Goal: Task Accomplishment & Management: Complete application form

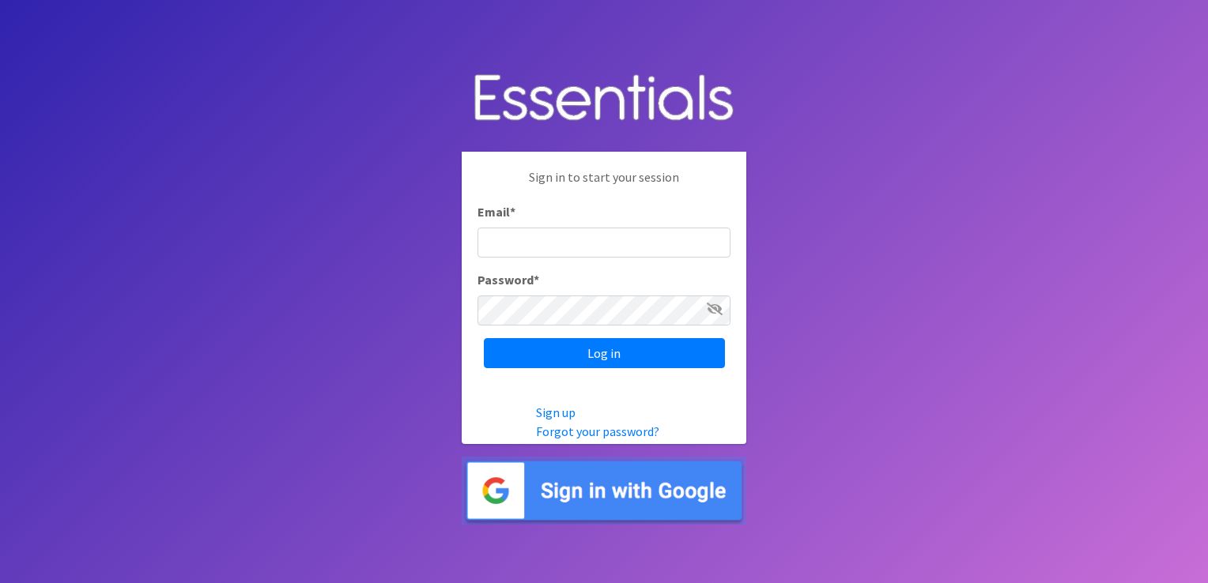
click at [568, 240] on input "Email *" at bounding box center [603, 243] width 253 height 30
type input "[EMAIL_ADDRESS][DOMAIN_NAME]"
click at [484, 338] on input "Log in" at bounding box center [604, 353] width 241 height 30
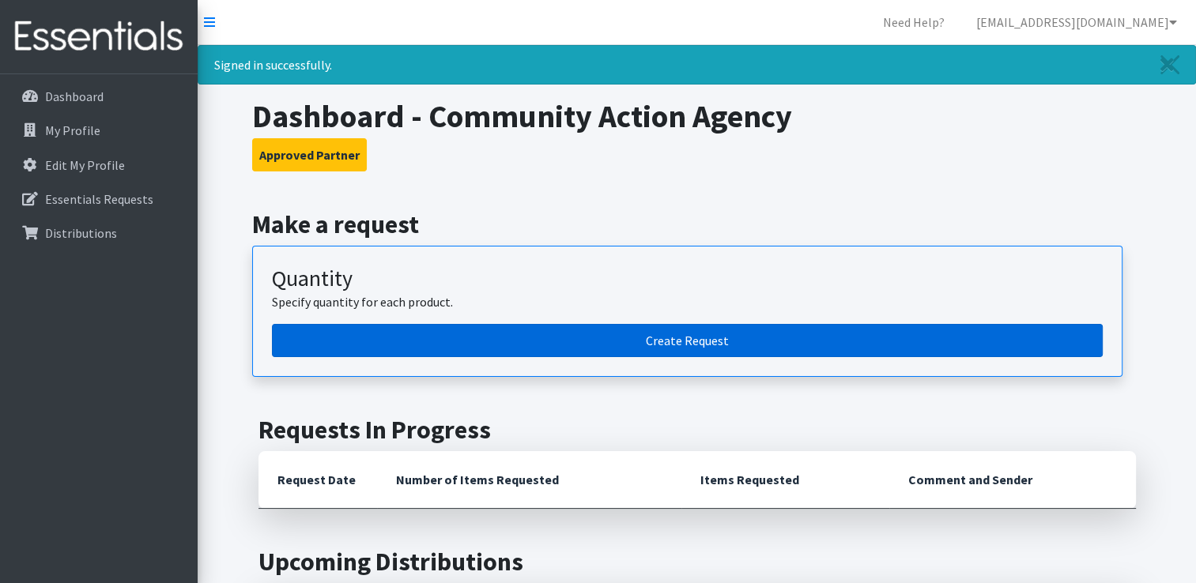
drag, startPoint x: 727, startPoint y: 346, endPoint x: 720, endPoint y: 352, distance: 9.5
click at [727, 346] on link "Create Request" at bounding box center [687, 340] width 831 height 33
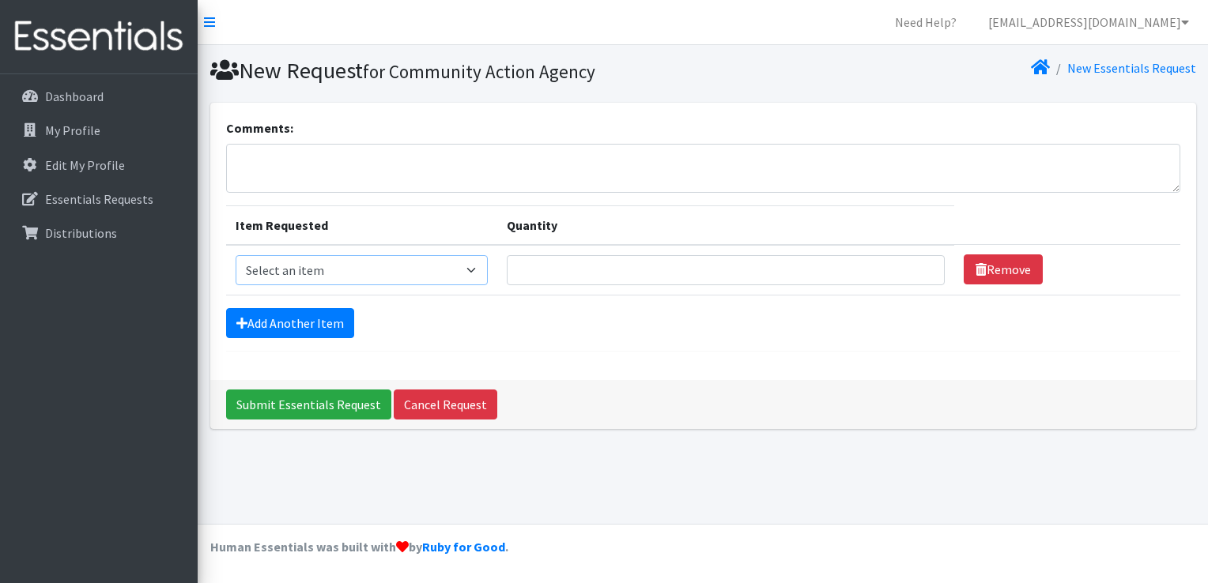
click at [477, 273] on select "Select an item Pad Kits Tampon Kit" at bounding box center [362, 270] width 252 height 30
select select "12263"
click at [236, 255] on select "Select an item Pad Kits Tampon Kit" at bounding box center [362, 270] width 252 height 30
click at [566, 269] on input "Quantity" at bounding box center [726, 270] width 438 height 30
type input "1"
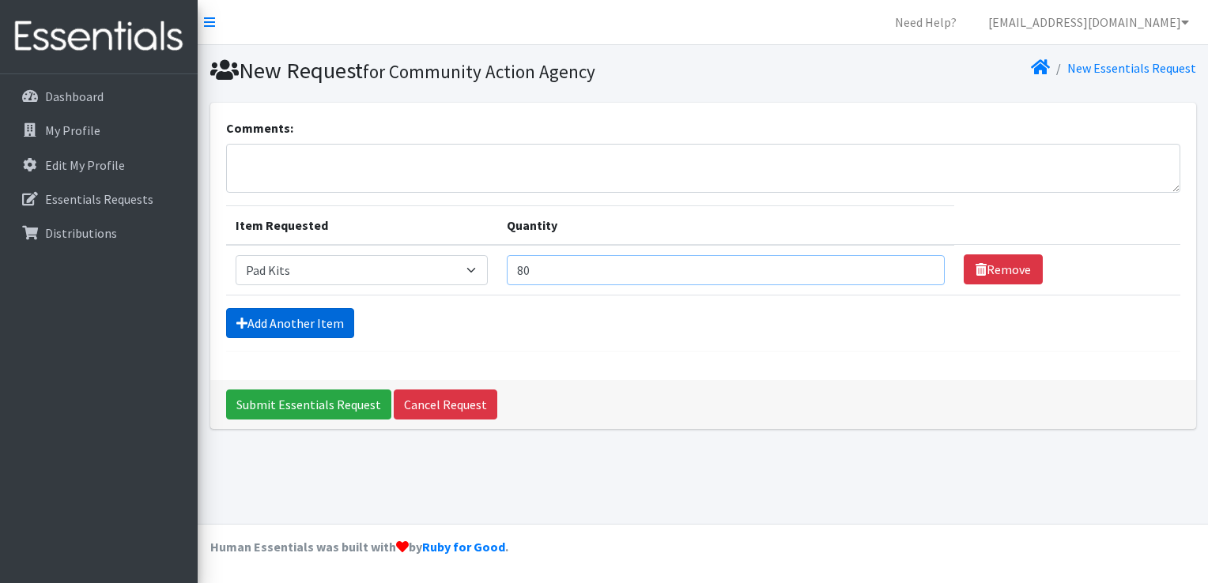
type input "80"
click at [338, 324] on link "Add Another Item" at bounding box center [290, 323] width 128 height 30
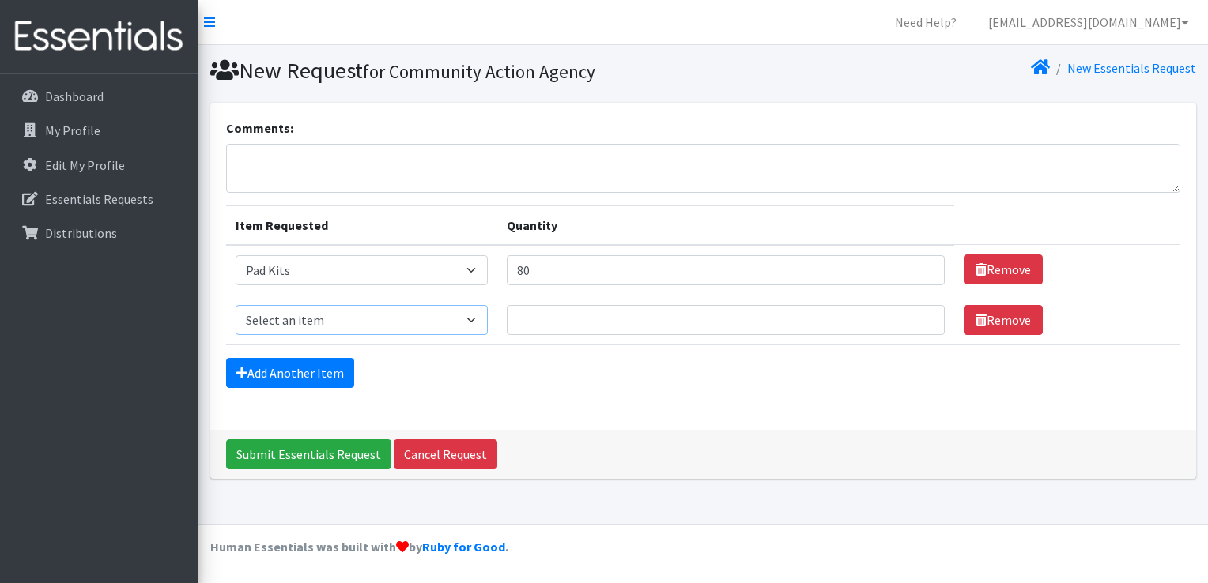
click at [471, 320] on select "Select an item Pad Kits Tampon Kit" at bounding box center [362, 320] width 252 height 30
select select "12262"
click at [236, 305] on select "Select an item Pad Kits Tampon Kit" at bounding box center [362, 320] width 252 height 30
click at [579, 309] on input "Quantity" at bounding box center [726, 320] width 438 height 30
type input "20"
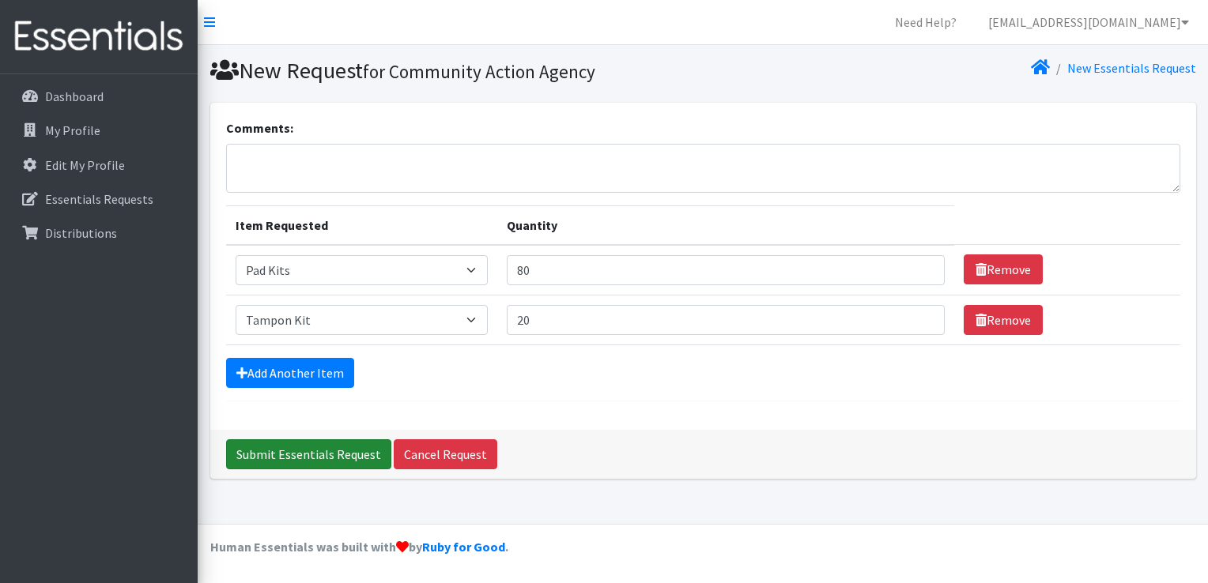
click at [296, 460] on input "Submit Essentials Request" at bounding box center [308, 454] width 165 height 30
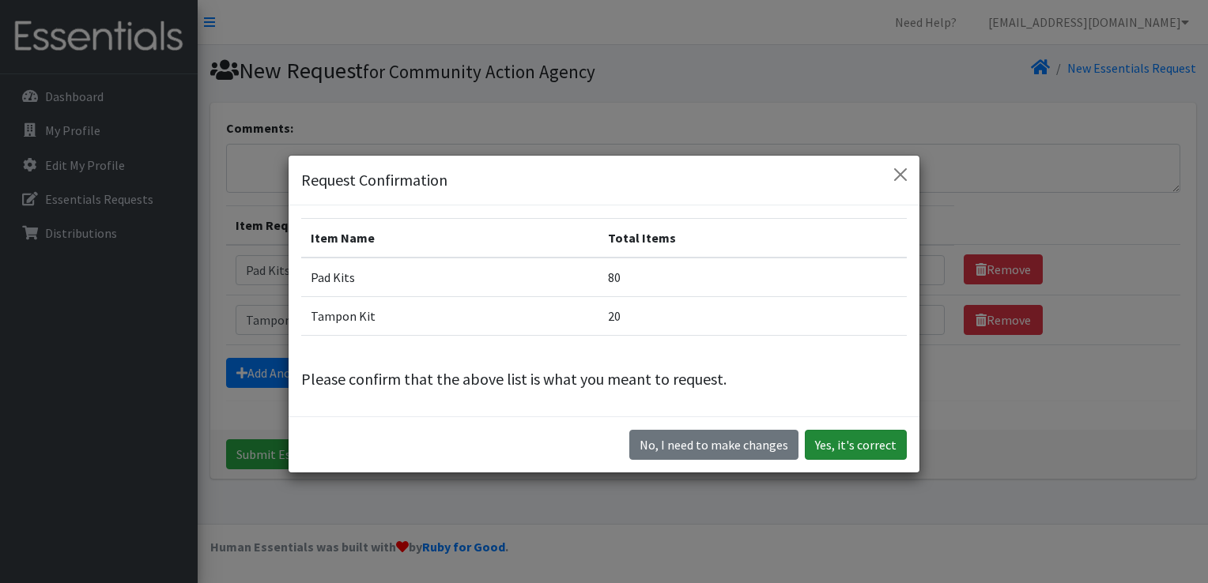
click at [861, 441] on button "Yes, it's correct" at bounding box center [856, 445] width 102 height 30
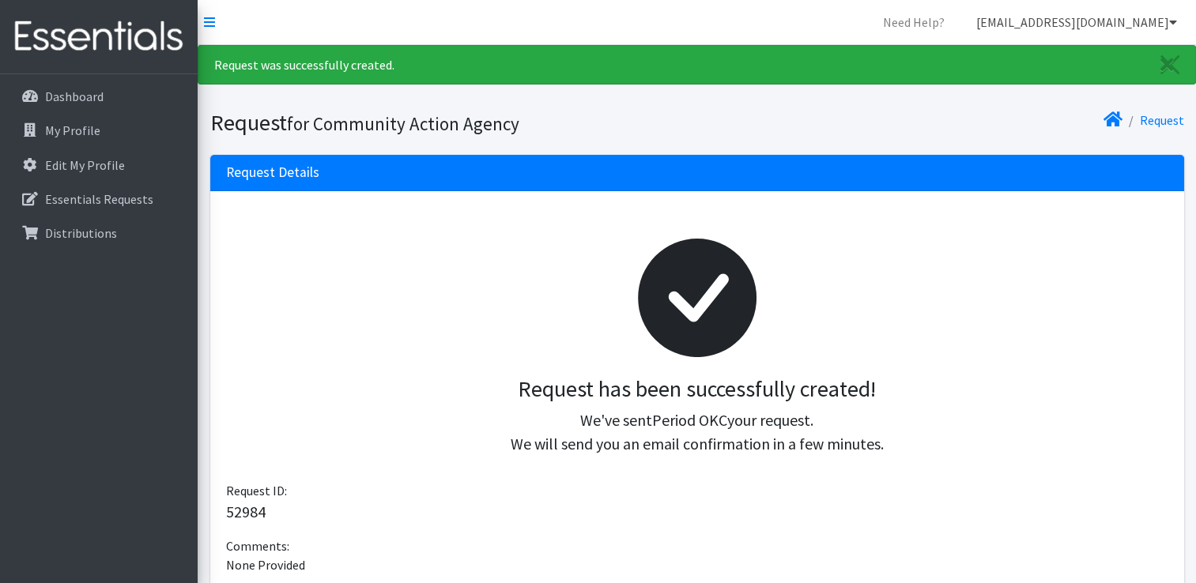
click at [1093, 24] on link "[EMAIL_ADDRESS][DOMAIN_NAME]" at bounding box center [1076, 22] width 226 height 32
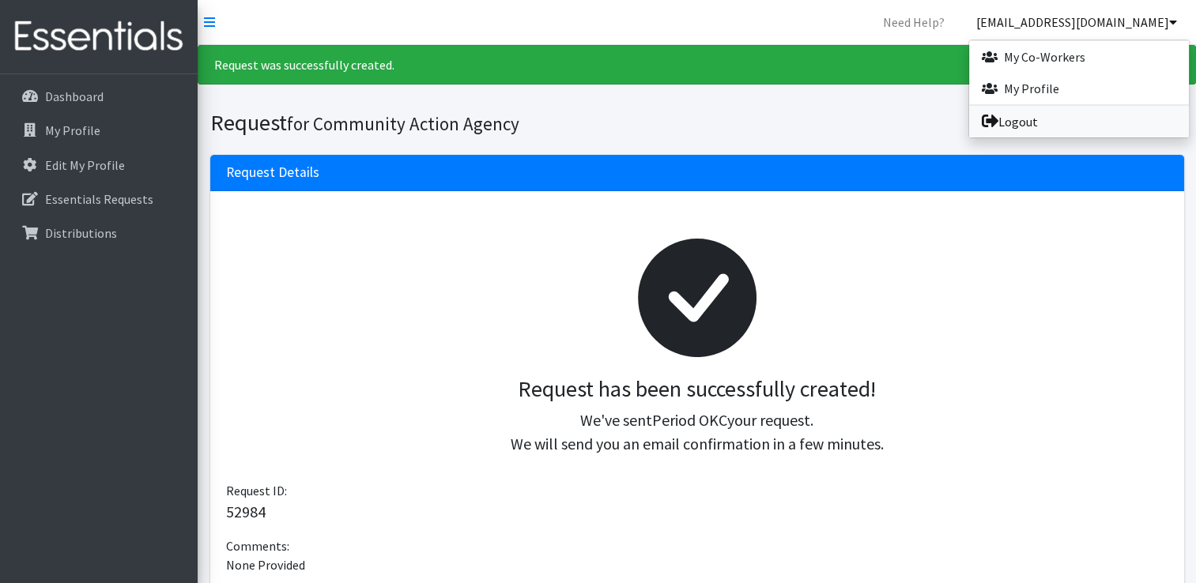
click at [1021, 126] on link "Logout" at bounding box center [1079, 122] width 220 height 32
